Goal: Task Accomplishment & Management: Complete application form

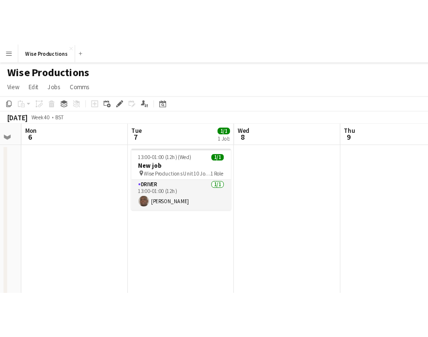
scroll to position [0, 326]
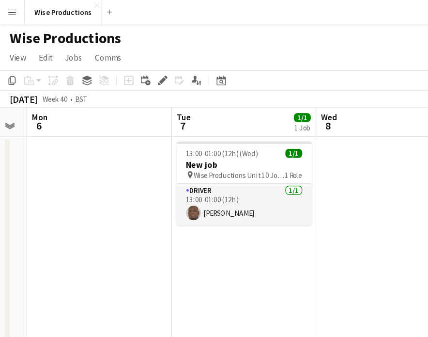
click at [195, 130] on h3 "New job" at bounding box center [196, 131] width 109 height 9
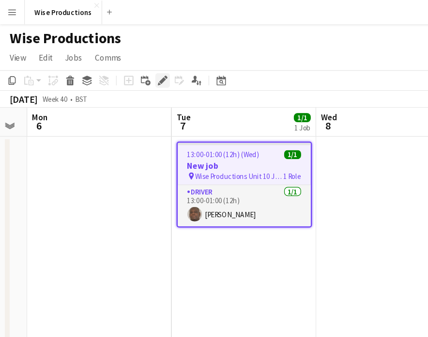
drag, startPoint x: 466, startPoint y: 116, endPoint x: 132, endPoint y: 65, distance: 337.3
click at [132, 65] on icon "Edit" at bounding box center [130, 65] width 8 height 8
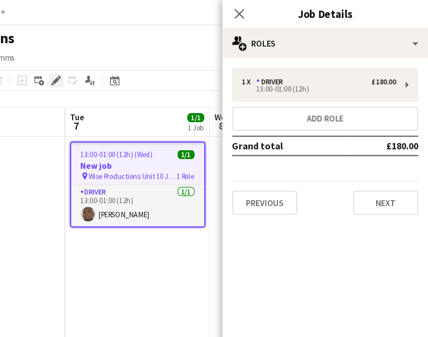
scroll to position [0, 0]
click at [368, 160] on button "Next" at bounding box center [394, 162] width 52 height 19
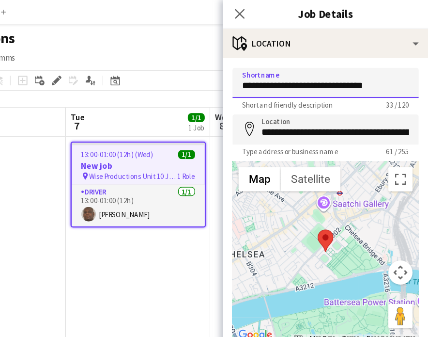
drag, startPoint x: 310, startPoint y: 160, endPoint x: 196, endPoint y: 63, distance: 149.5
click at [271, 63] on input "**********" at bounding box center [345, 66] width 149 height 24
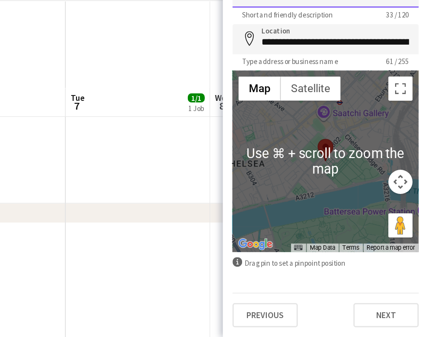
scroll to position [143, 0]
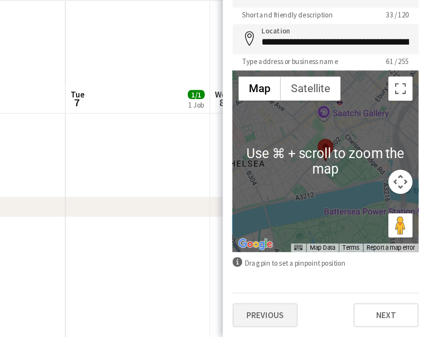
click at [271, 310] on button "Previous" at bounding box center [297, 319] width 52 height 19
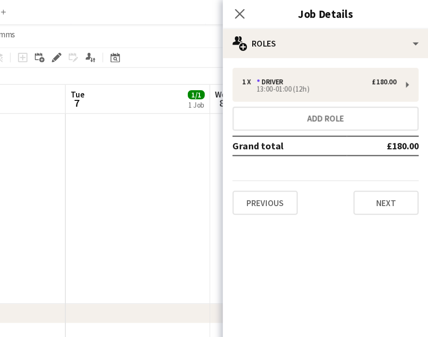
scroll to position [121, 0]
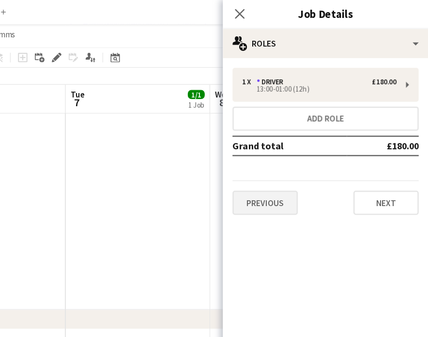
click at [271, 164] on button "Previous" at bounding box center [297, 162] width 52 height 19
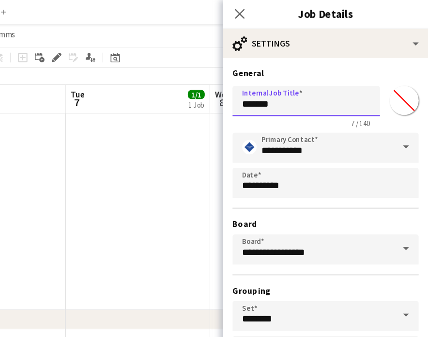
click at [271, 80] on input "*******" at bounding box center [330, 81] width 118 height 24
drag, startPoint x: 232, startPoint y: 80, endPoint x: 192, endPoint y: 80, distance: 39.7
click at [271, 80] on input "*******" at bounding box center [330, 81] width 118 height 24
paste input "**********"
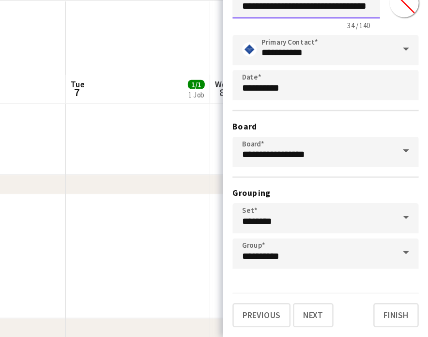
scroll to position [165, 0]
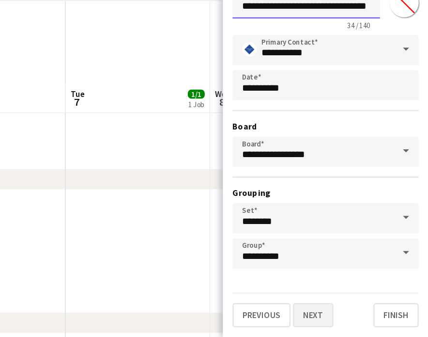
type input "**********"
click at [320, 310] on button "Next" at bounding box center [336, 319] width 32 height 19
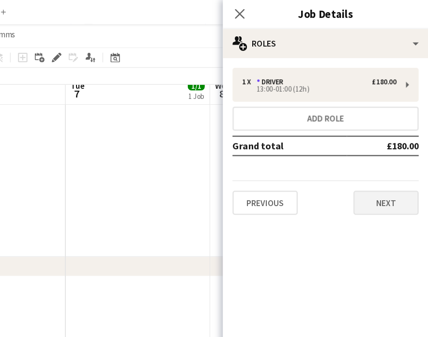
scroll to position [155, 0]
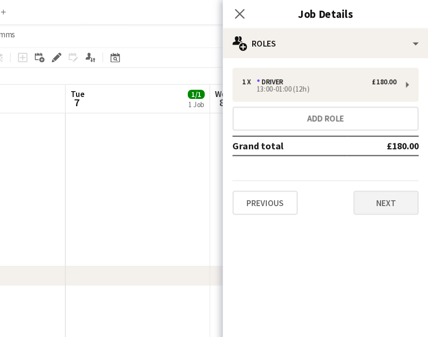
click at [368, 167] on button "Next" at bounding box center [394, 162] width 52 height 19
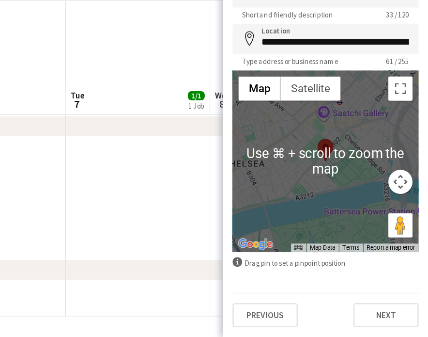
scroll to position [208, 0]
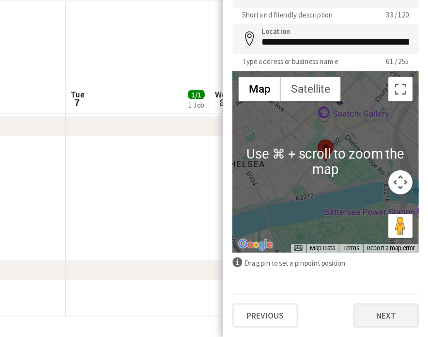
click at [368, 310] on button "Next" at bounding box center [394, 319] width 52 height 19
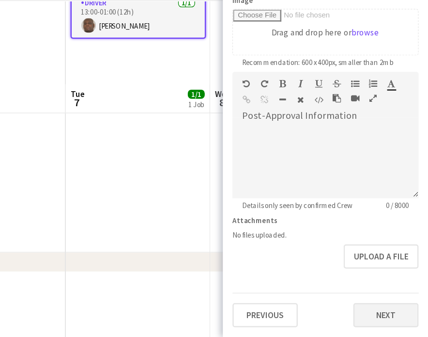
scroll to position [142, 0]
click at [368, 310] on button "Next" at bounding box center [394, 319] width 52 height 19
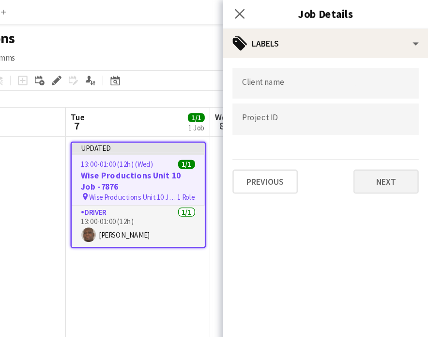
scroll to position [0, 0]
click at [279, 97] on input "Type to search project ID labels..." at bounding box center [346, 95] width 134 height 9
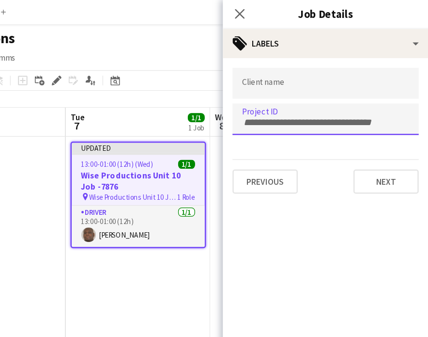
paste input "*******"
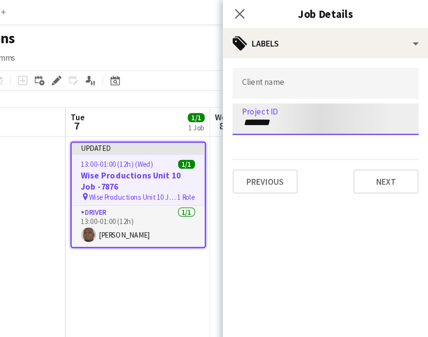
type input "*******"
click at [279, 69] on input "Type to search client labels..." at bounding box center [346, 67] width 134 height 9
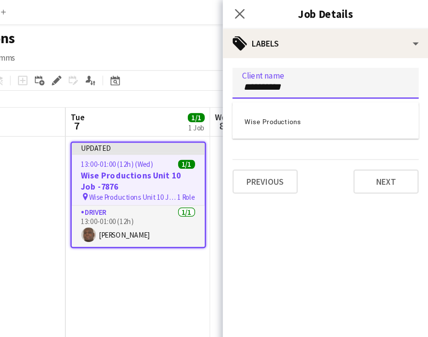
type input "**********"
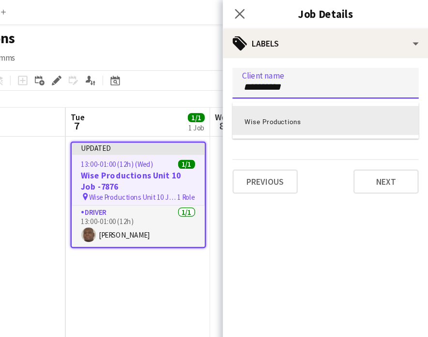
click at [271, 94] on div "Wise Productions" at bounding box center [345, 96] width 149 height 23
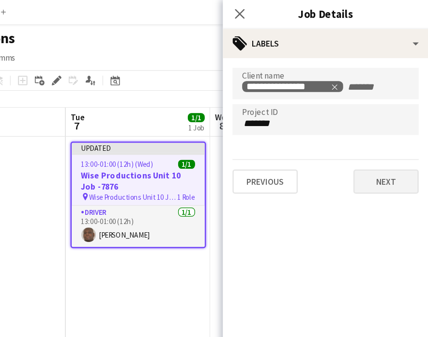
click at [368, 139] on button "Next" at bounding box center [394, 145] width 52 height 19
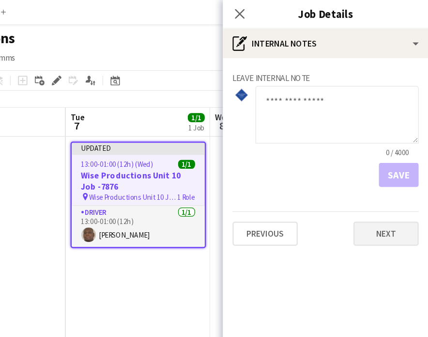
click at [368, 190] on button "Next" at bounding box center [394, 186] width 52 height 19
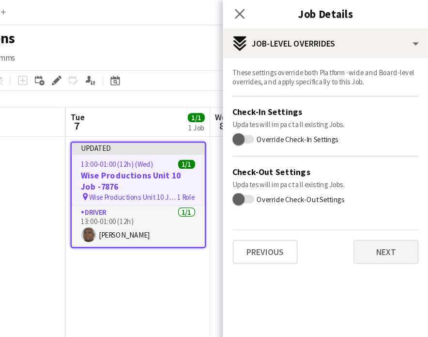
click at [368, 202] on button "Next" at bounding box center [394, 201] width 52 height 19
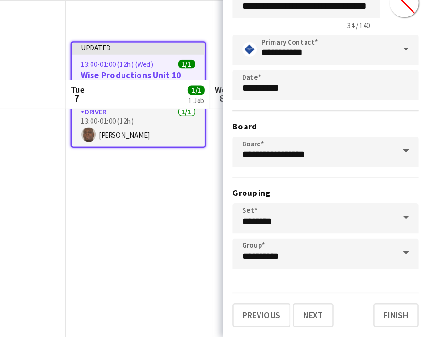
scroll to position [14, 0]
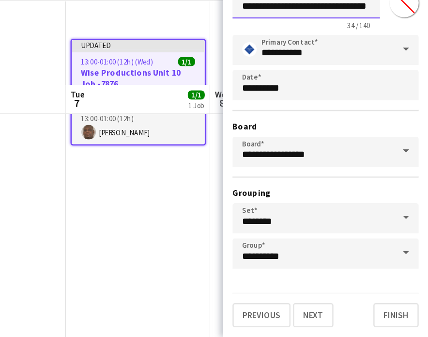
click at [295, 58] on input "**********" at bounding box center [330, 70] width 118 height 24
drag, startPoint x: 297, startPoint y: 8, endPoint x: 308, endPoint y: 8, distance: 11.6
click at [308, 54] on div "**********" at bounding box center [345, 72] width 149 height 37
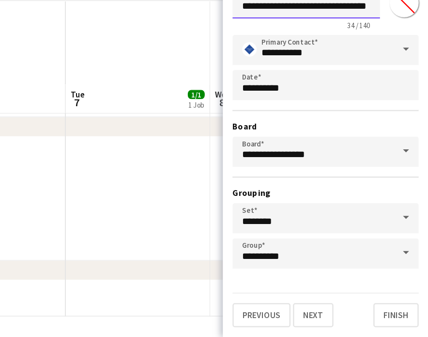
scroll to position [208, 0]
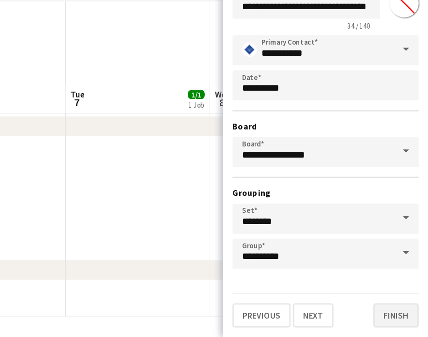
click at [384, 310] on button "Finish" at bounding box center [402, 319] width 36 height 19
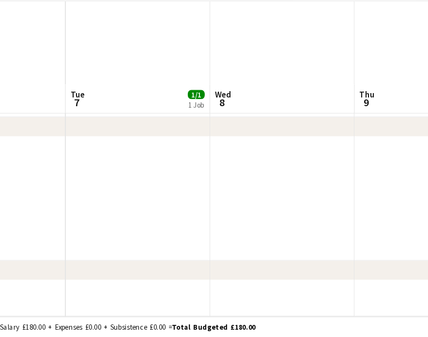
click at [369, 176] on app-date-cell at bounding box center [427, 226] width 116 height 100
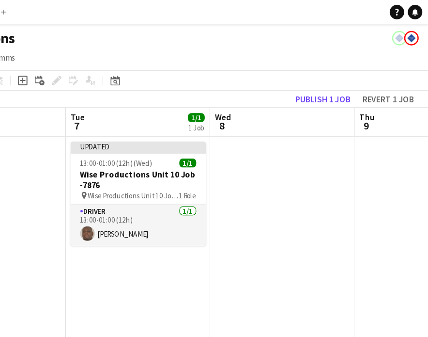
scroll to position [0, 0]
click at [318, 80] on button "Publish 1 job" at bounding box center [344, 79] width 52 height 13
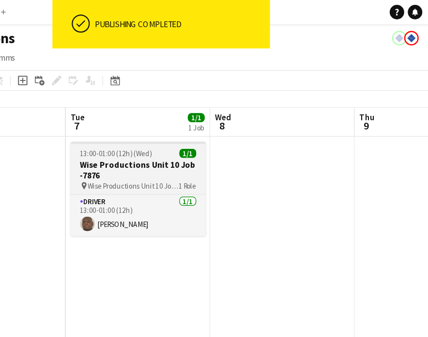
click at [142, 139] on h3 "Wise Productions Unit 10 Job -7876" at bounding box center [196, 135] width 109 height 17
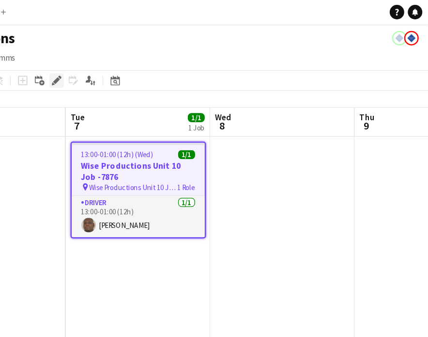
click at [127, 63] on icon at bounding box center [129, 64] width 5 height 5
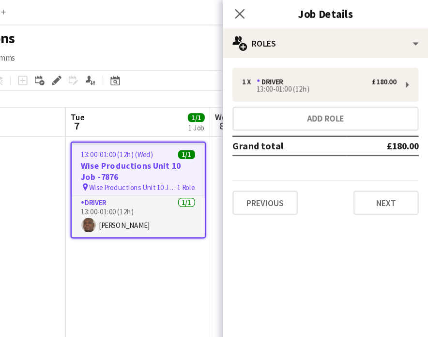
click at [288, 151] on div "Previous Next" at bounding box center [345, 158] width 149 height 28
click at [368, 161] on button "Next" at bounding box center [394, 162] width 52 height 19
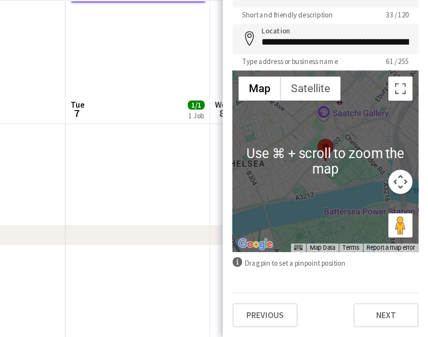
scroll to position [129, 0]
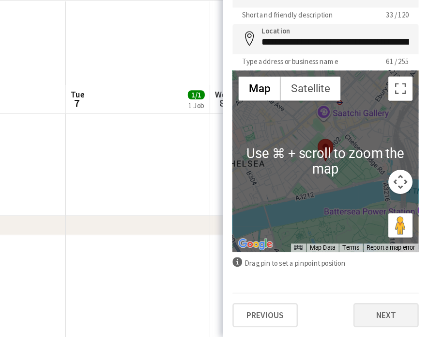
click at [368, 310] on button "Next" at bounding box center [394, 319] width 52 height 19
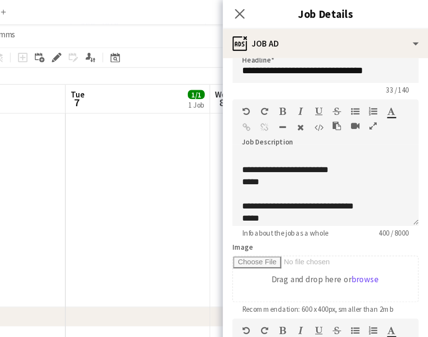
scroll to position [74, 0]
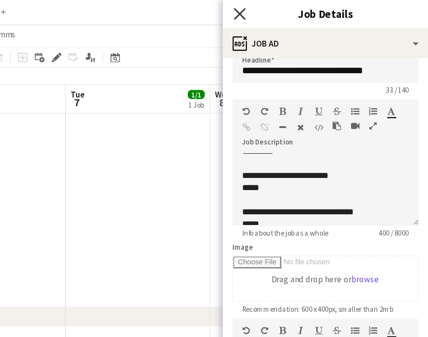
click at [272, 7] on icon "Close pop-in" at bounding box center [276, 10] width 9 height 9
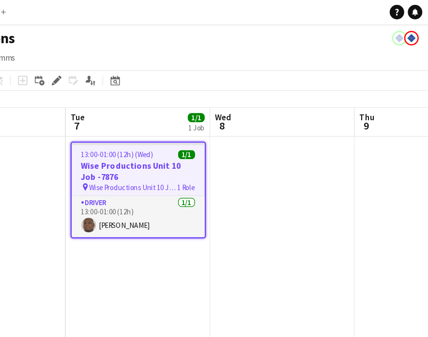
scroll to position [0, 320]
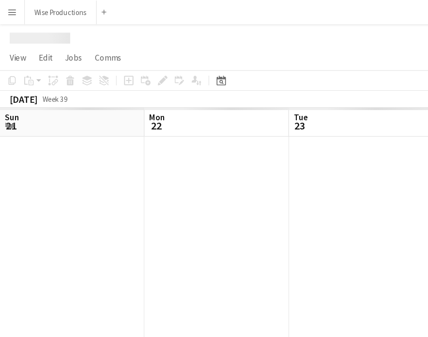
scroll to position [0, 232]
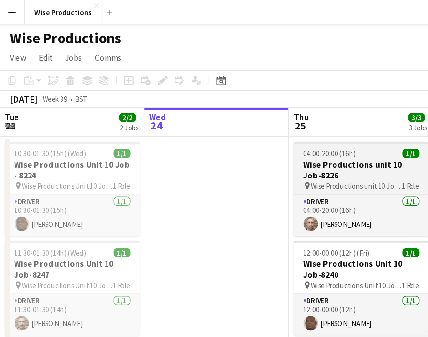
click at [260, 142] on h3 "Wise Productions unit 10 Job-8226" at bounding box center [290, 135] width 109 height 17
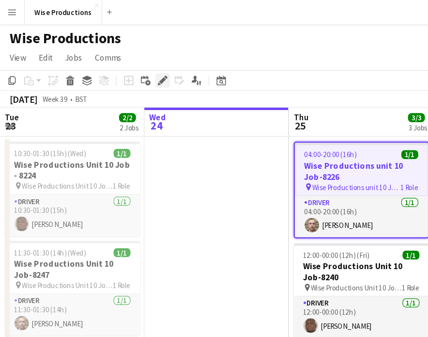
scroll to position [0, 0]
click at [130, 64] on icon at bounding box center [129, 64] width 5 height 5
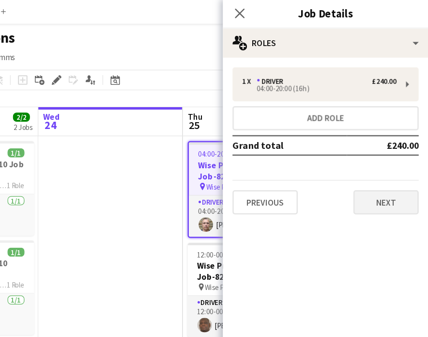
click at [368, 166] on button "Next" at bounding box center [394, 162] width 52 height 19
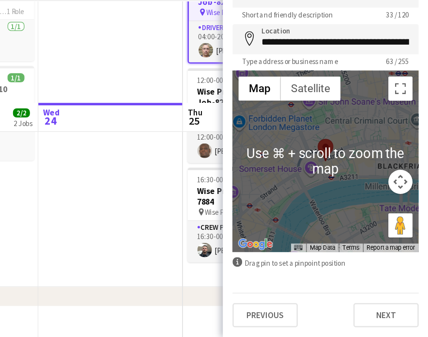
scroll to position [86, 0]
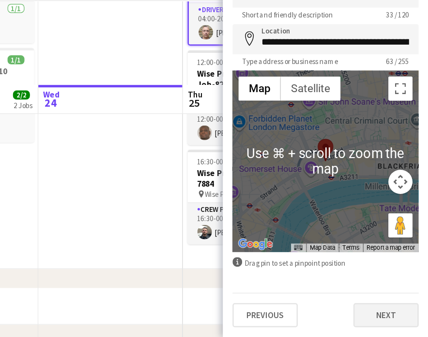
click at [368, 310] on button "Next" at bounding box center [394, 319] width 52 height 19
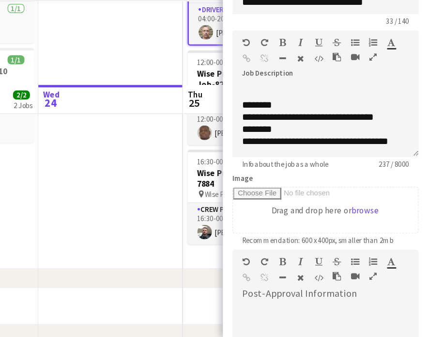
scroll to position [124, 0]
